Goal: Information Seeking & Learning: Learn about a topic

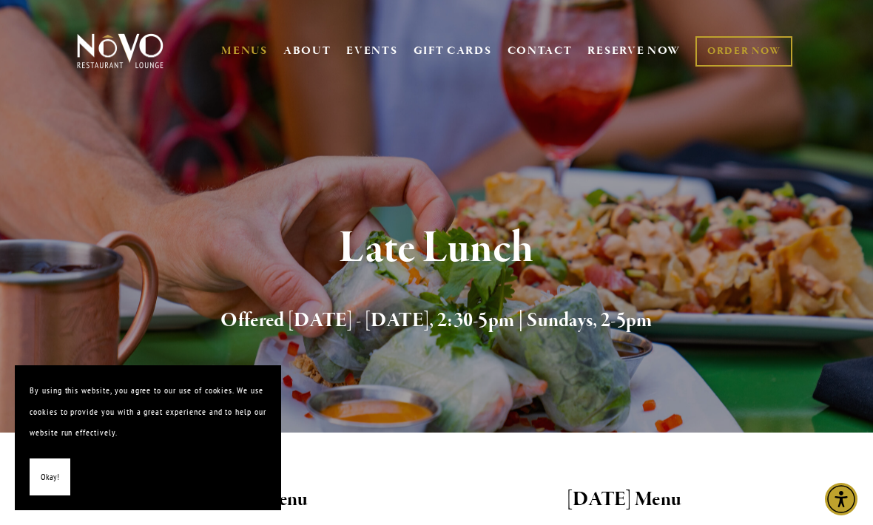
click at [448, 308] on h2 "Offered Monday - Saturday, 2:30-5pm | Sundays, 2-5pm" at bounding box center [436, 321] width 681 height 31
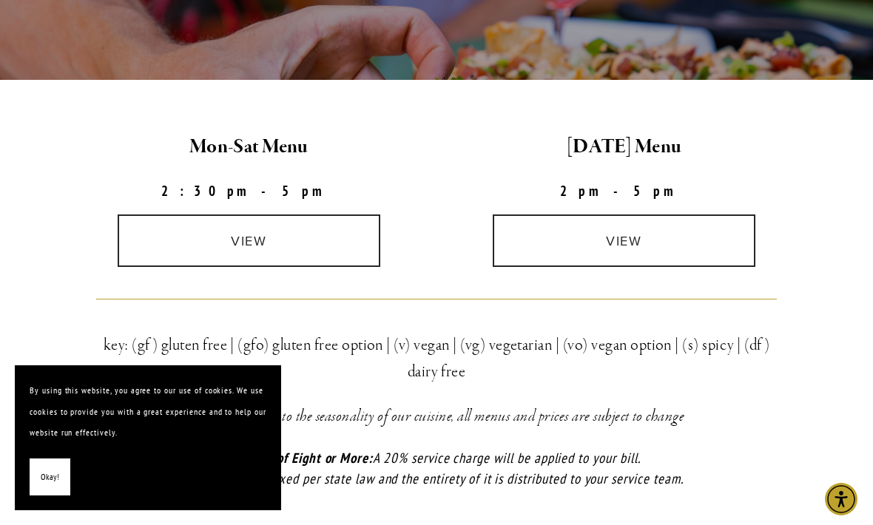
scroll to position [414, 0]
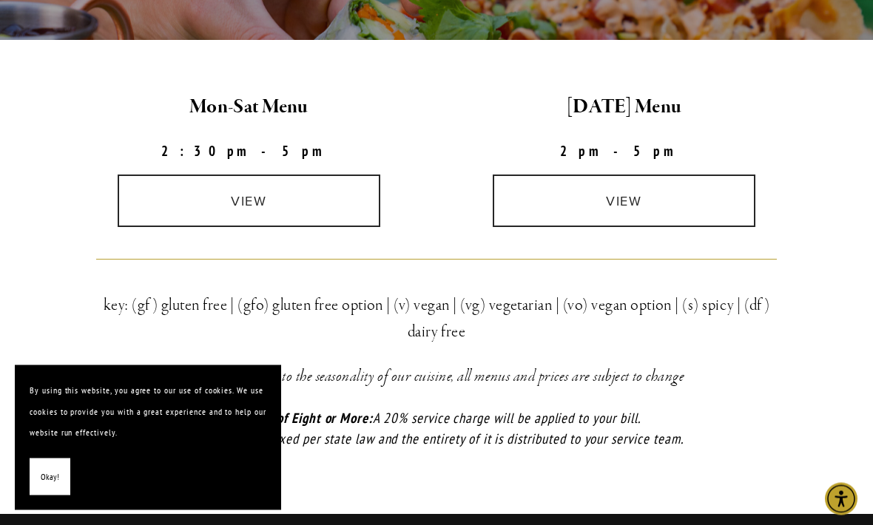
click at [340, 203] on link "view" at bounding box center [249, 201] width 263 height 53
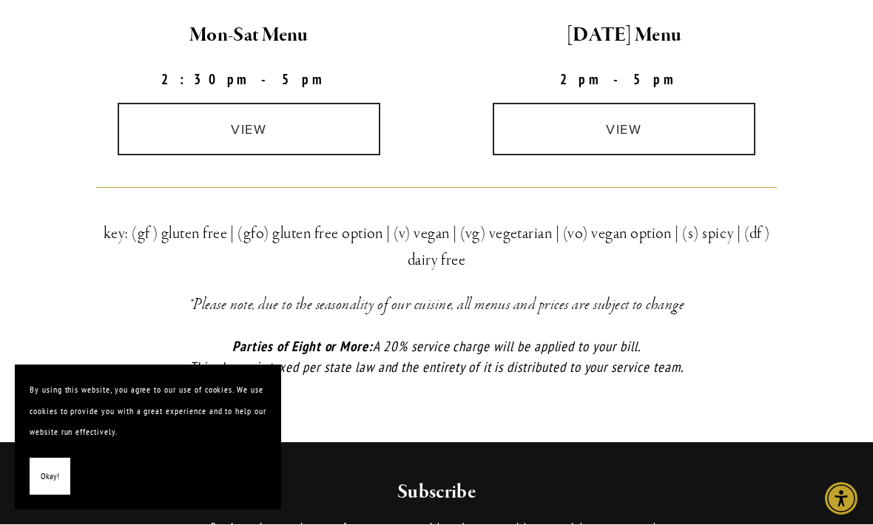
scroll to position [465, 0]
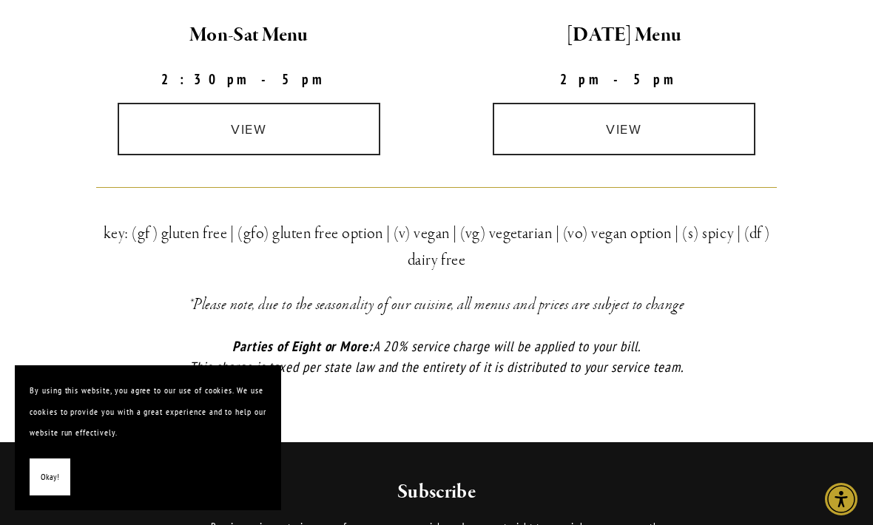
click at [701, 117] on link "view" at bounding box center [624, 129] width 263 height 53
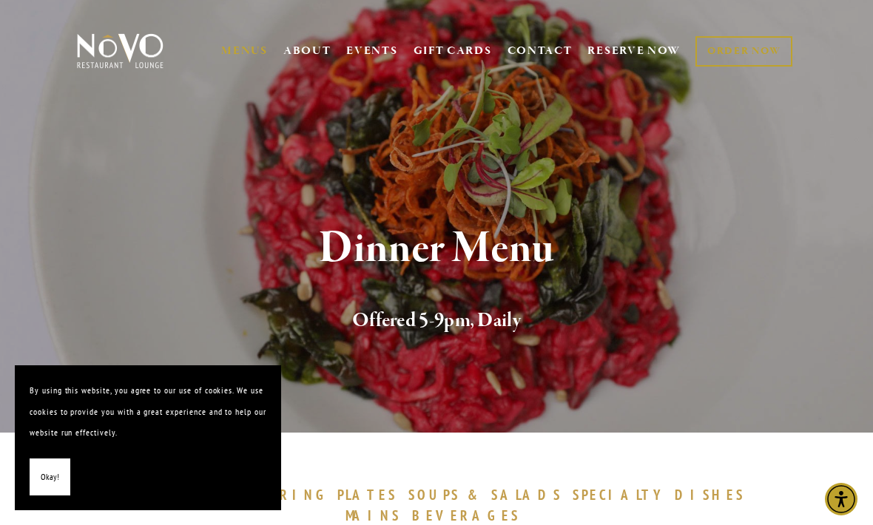
click at [247, 232] on h1 "Dinner Menu" at bounding box center [436, 249] width 681 height 48
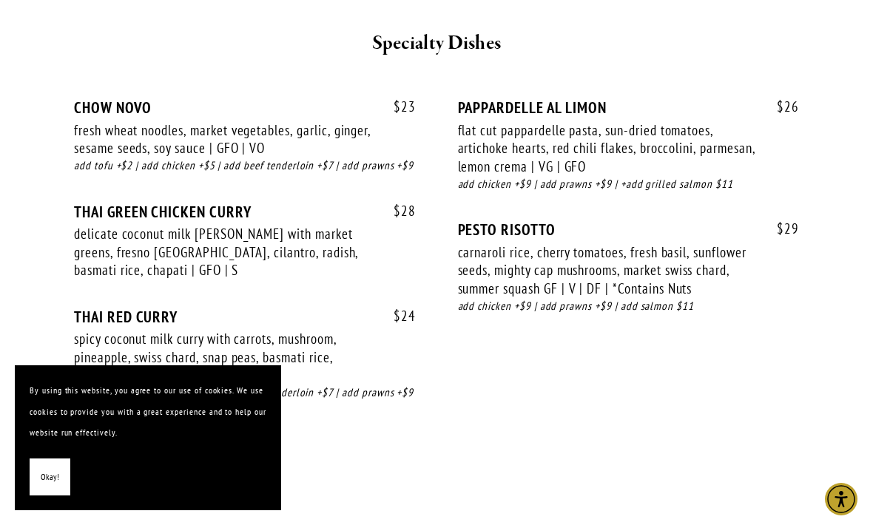
scroll to position [2298, 0]
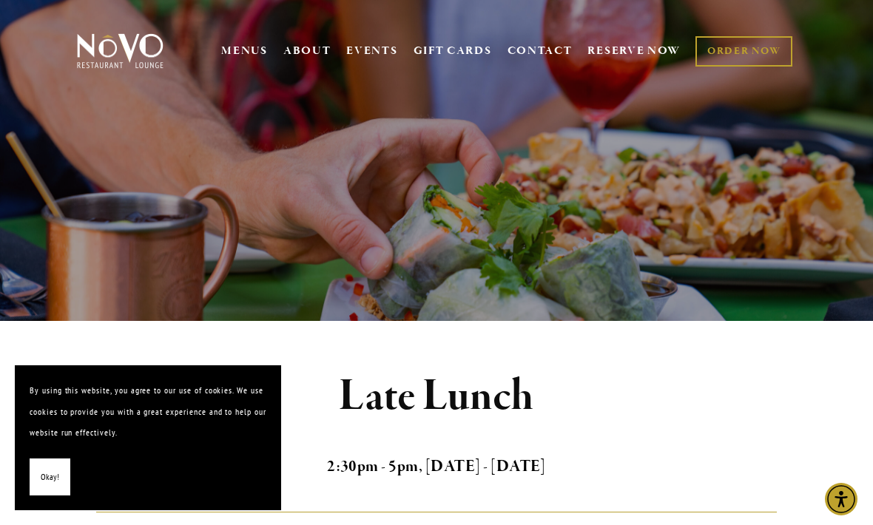
click at [239, 34] on nav "MENUS BRUNCH LUNCH LATE LUNCH DINNER KID'S DESSERT WINE COCKTAILS BEER SPIRITS …" at bounding box center [506, 51] width 578 height 50
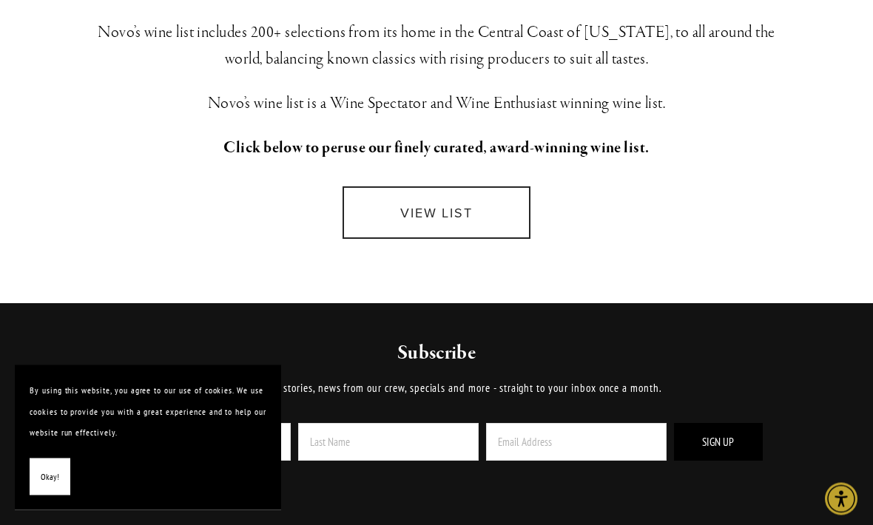
scroll to position [424, 0]
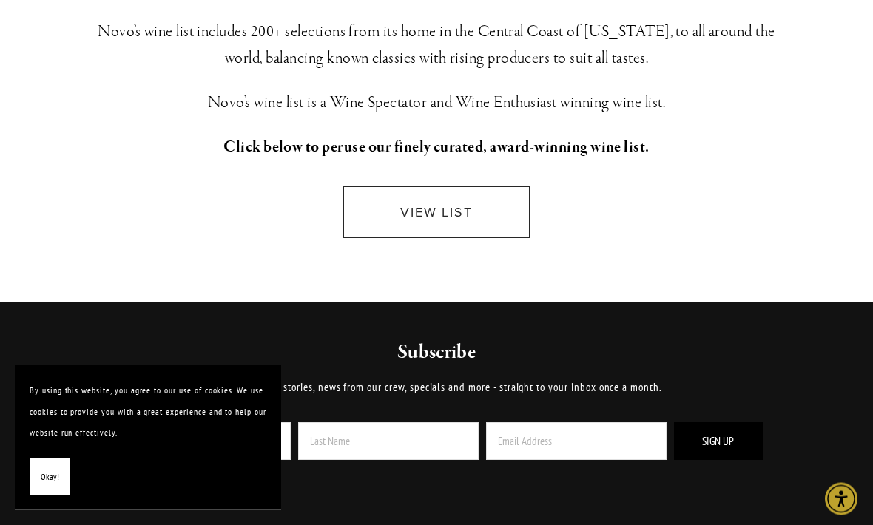
click at [407, 219] on link "VIEW LIST" at bounding box center [437, 212] width 188 height 53
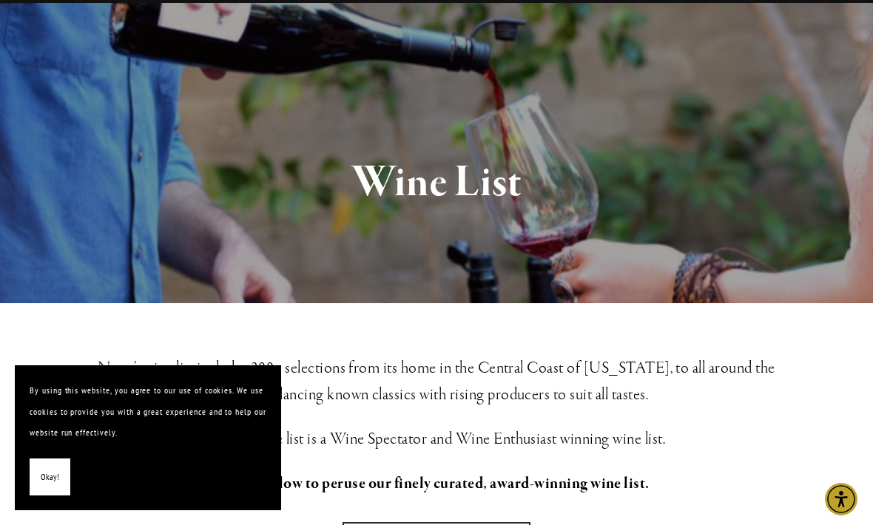
scroll to position [87, 0]
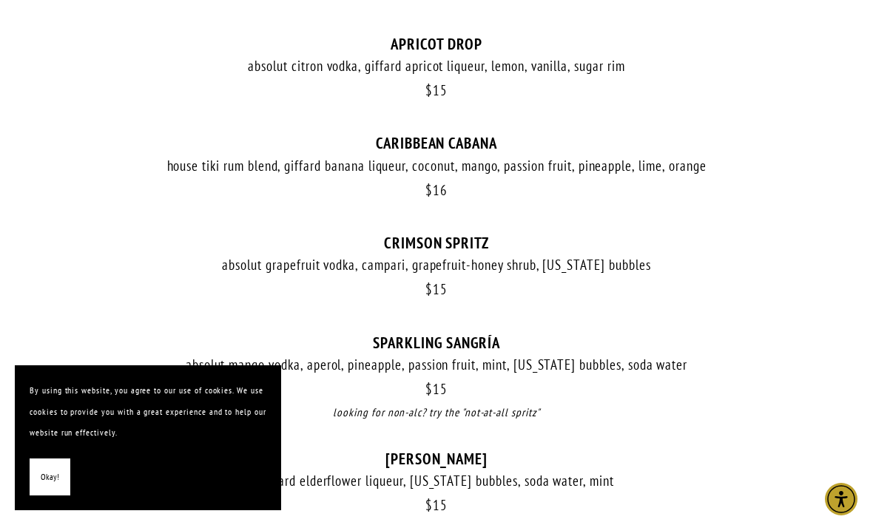
scroll to position [1292, 0]
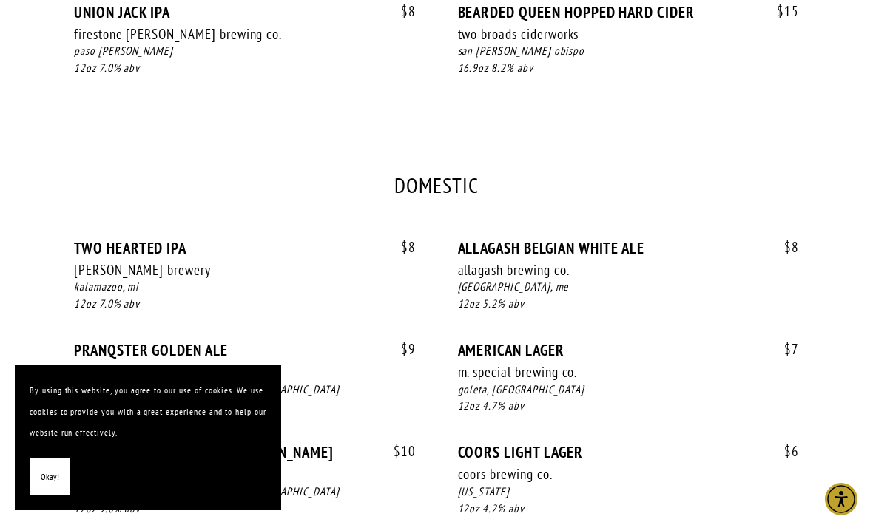
scroll to position [886, 0]
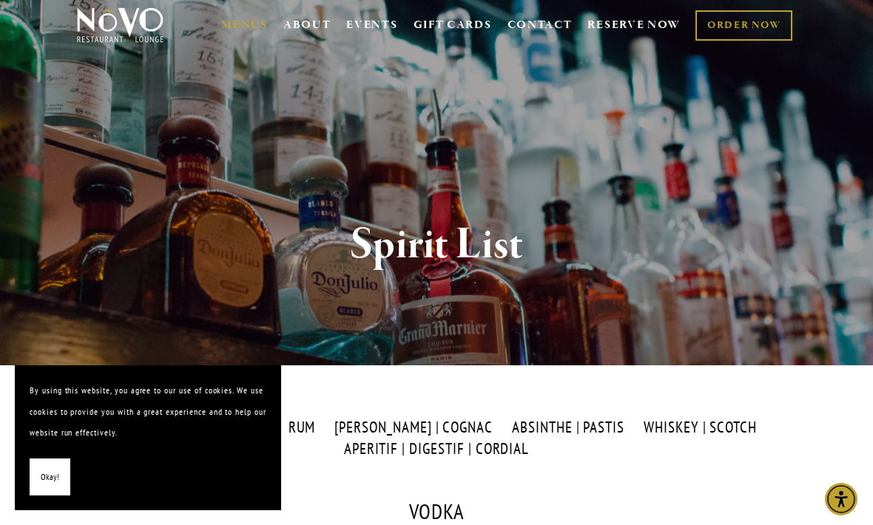
scroll to position [25, 0]
